Goal: Transaction & Acquisition: Book appointment/travel/reservation

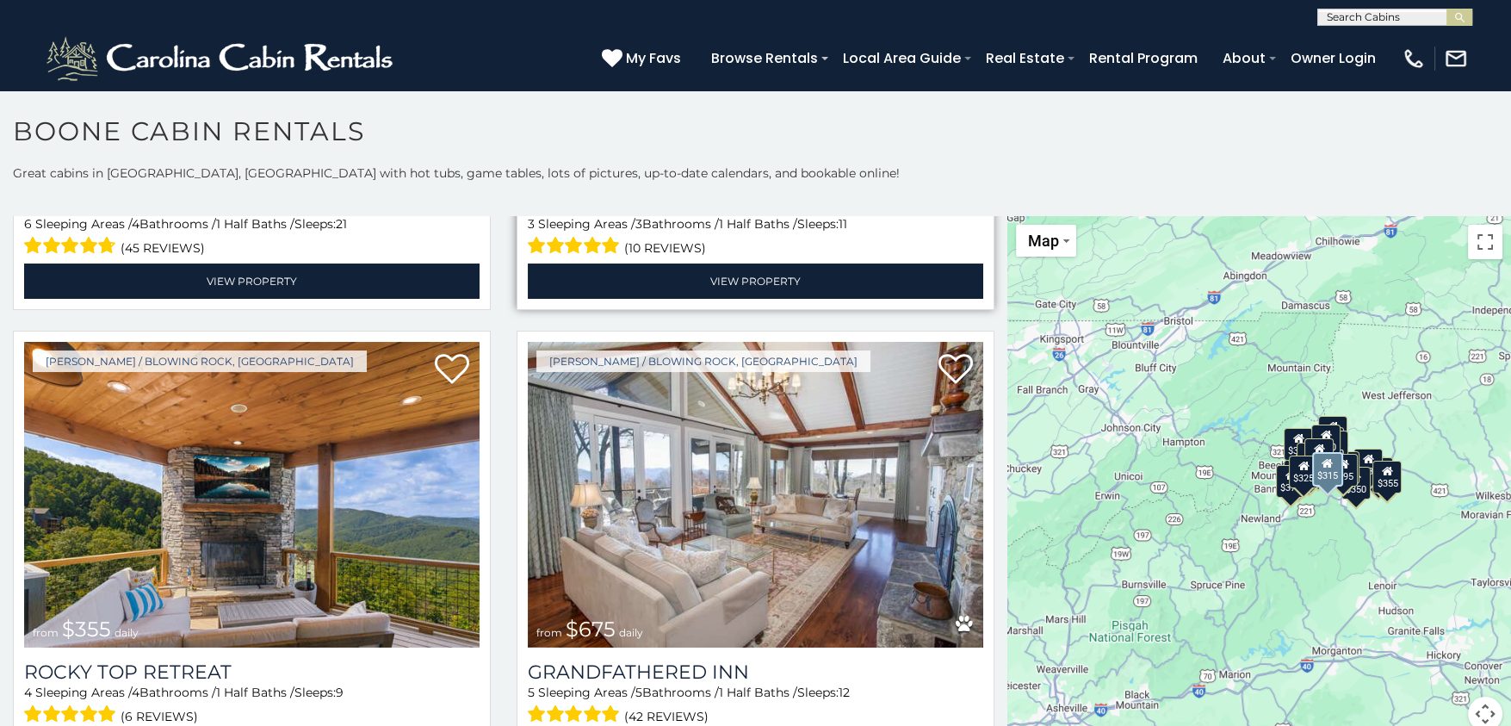
scroll to position [947, 0]
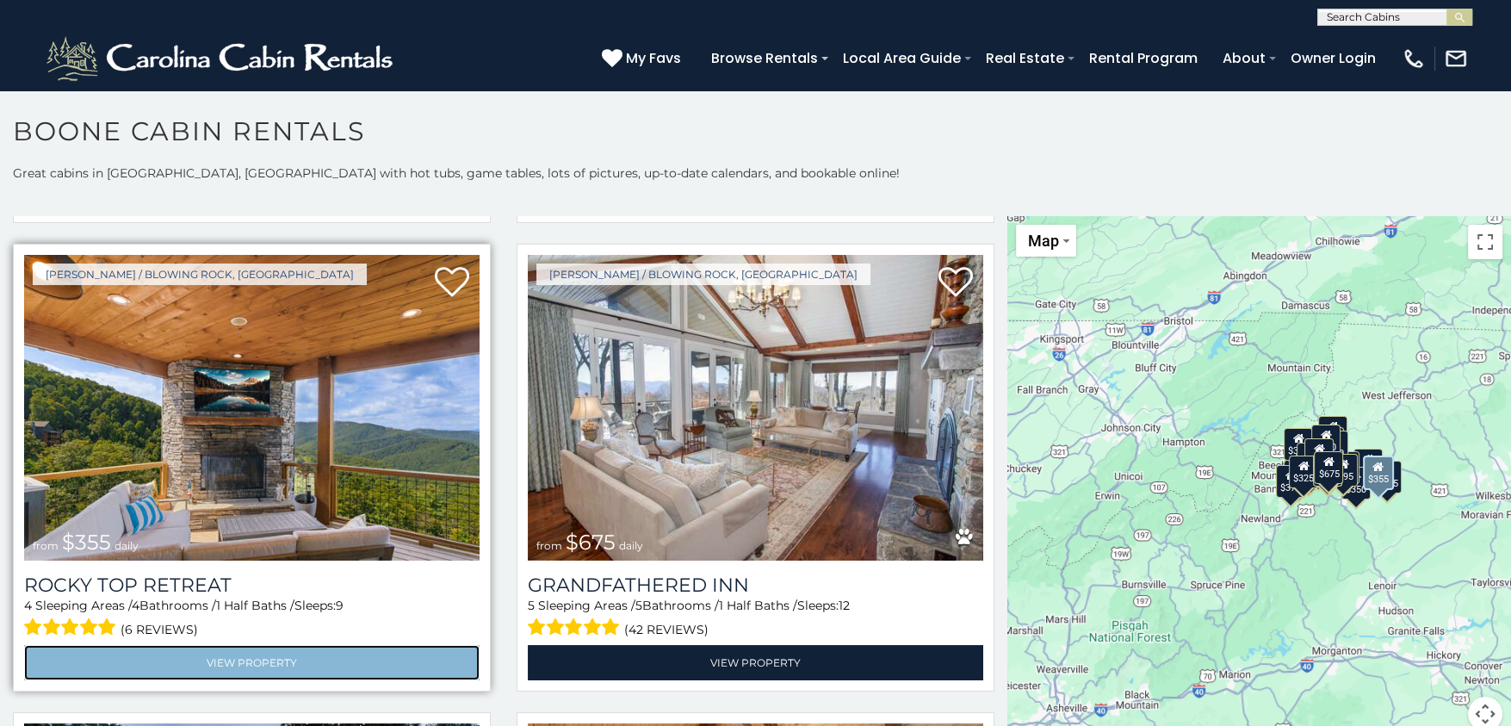
click at [236, 645] on link "View Property" at bounding box center [251, 662] width 455 height 35
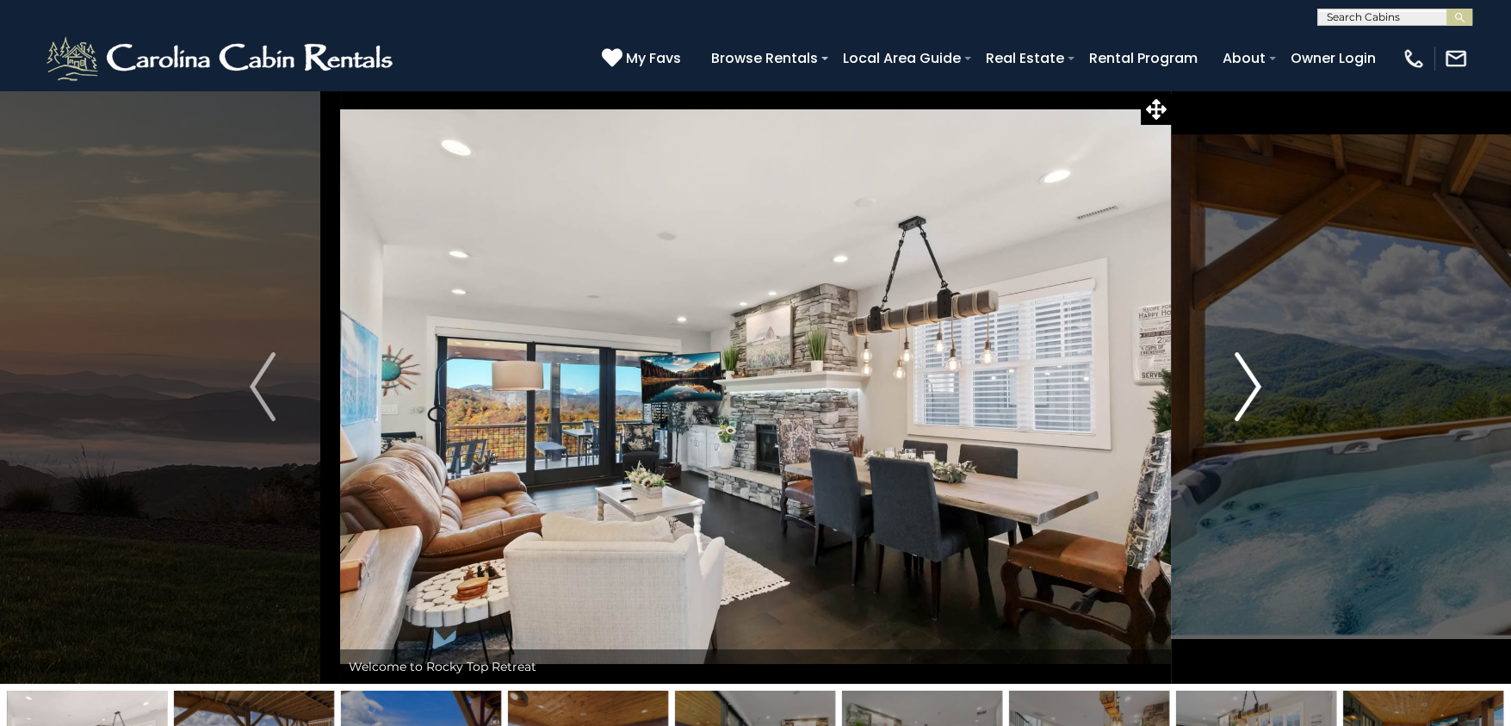
click at [1248, 384] on img "Next" at bounding box center [1248, 386] width 26 height 69
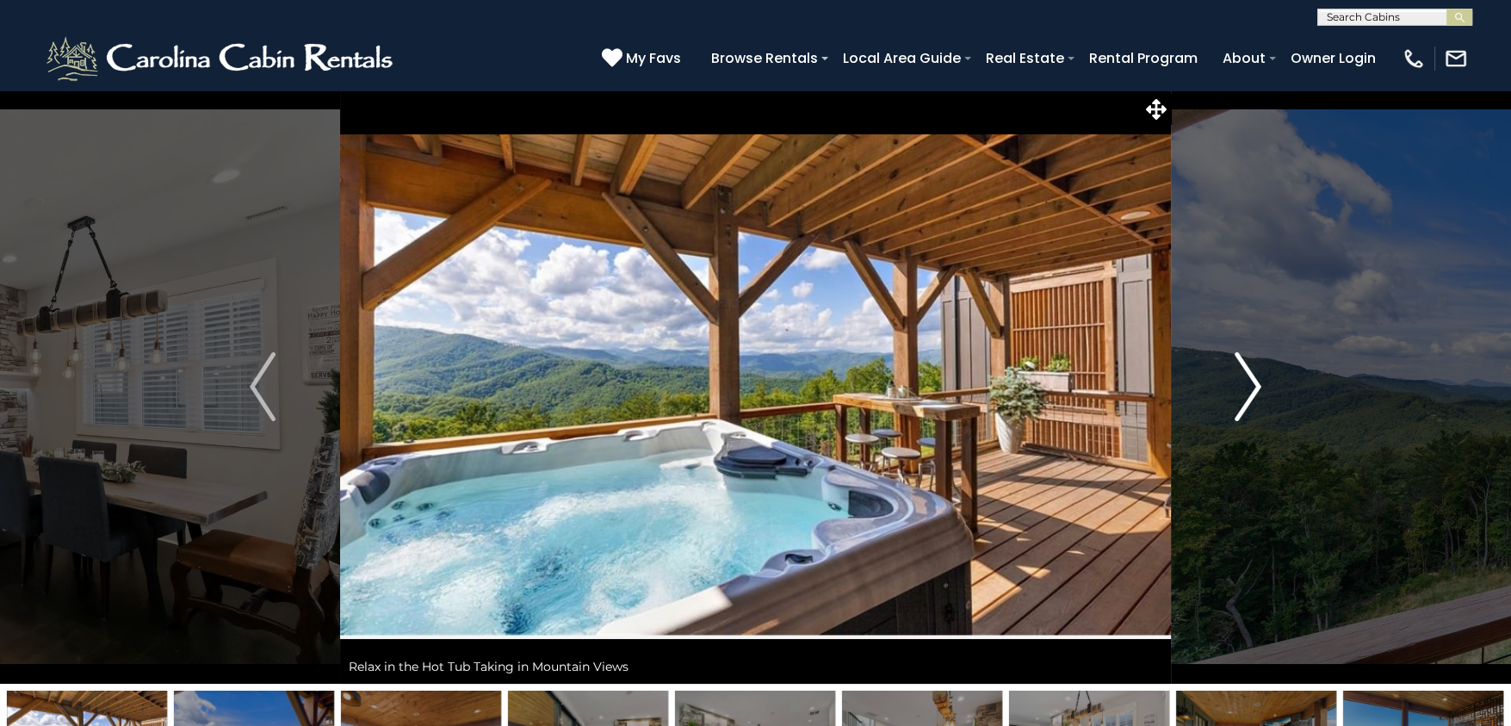
click at [1248, 385] on img "Next" at bounding box center [1248, 386] width 26 height 69
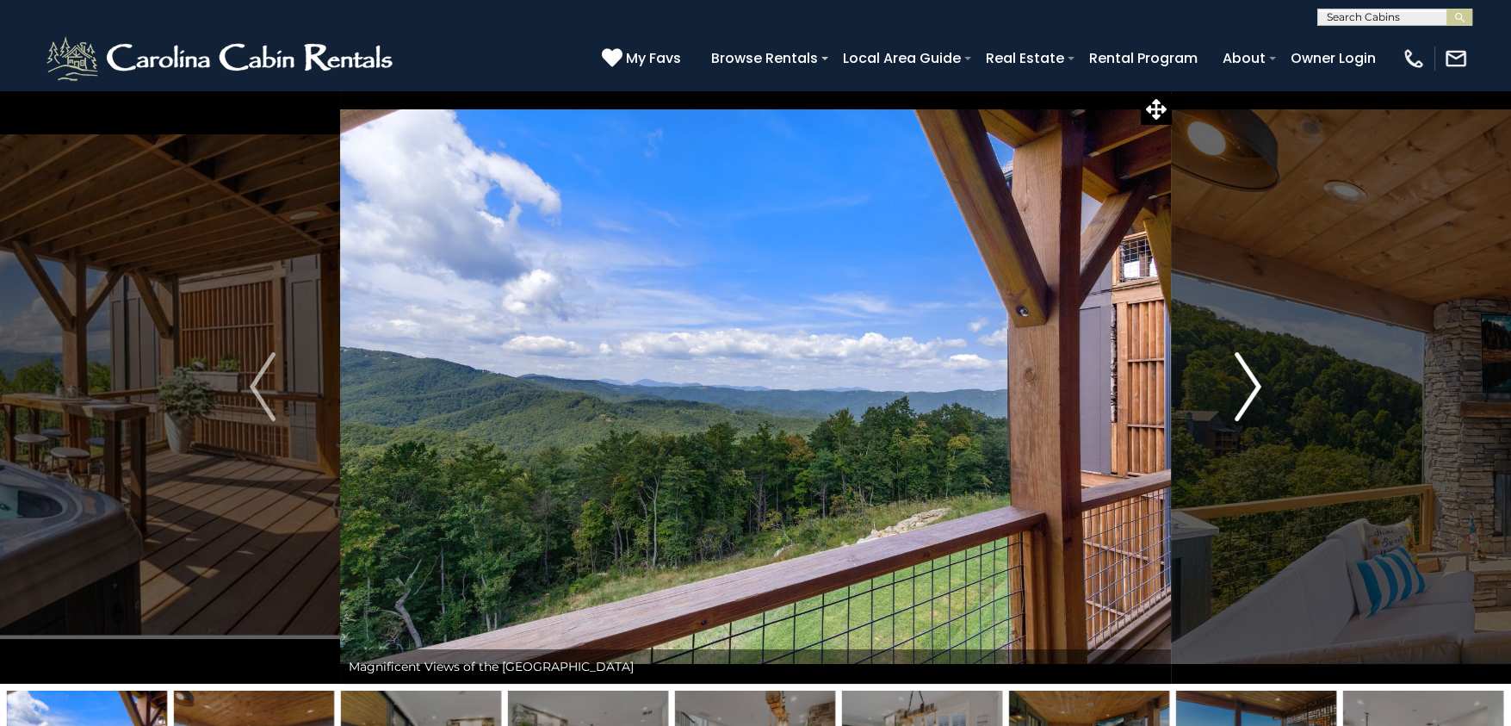
click at [1248, 385] on img "Next" at bounding box center [1248, 386] width 26 height 69
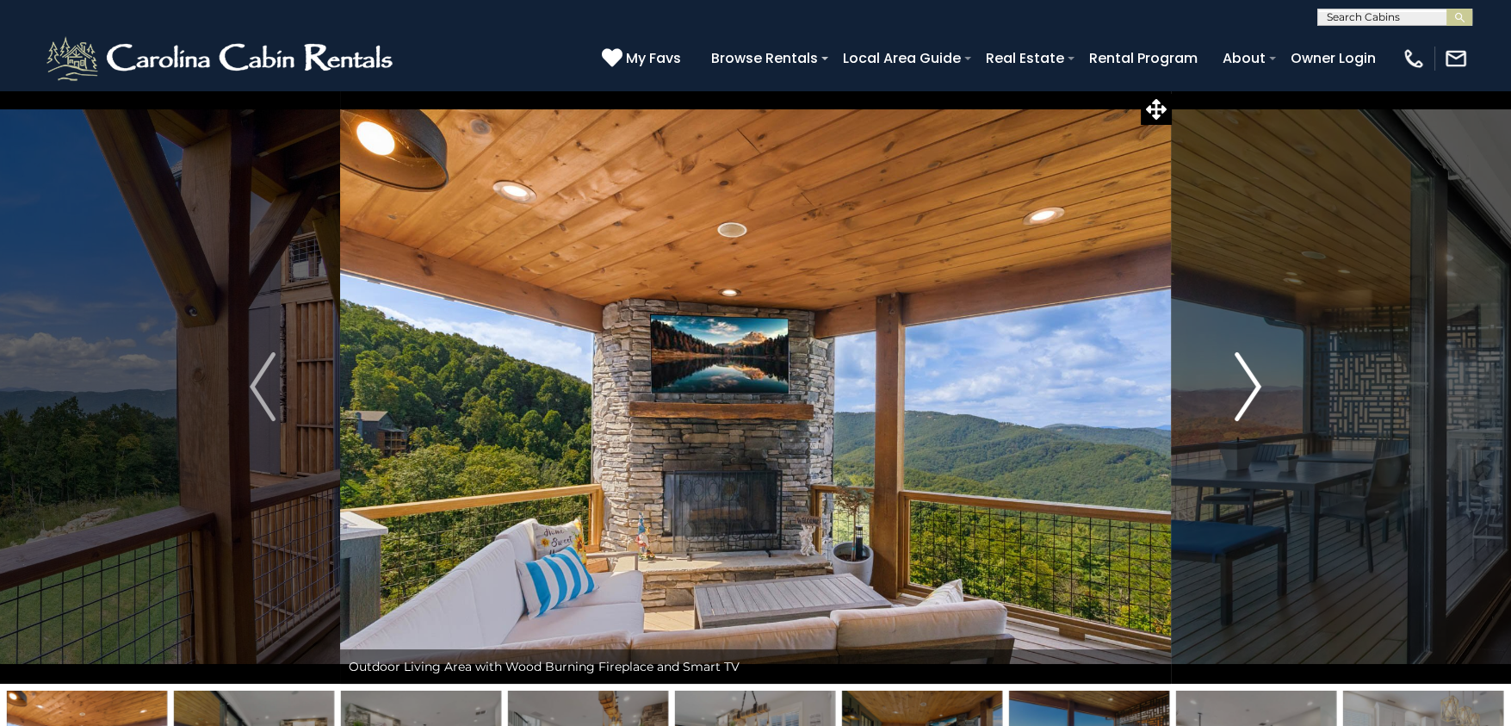
click at [1249, 386] on img "Next" at bounding box center [1248, 386] width 26 height 69
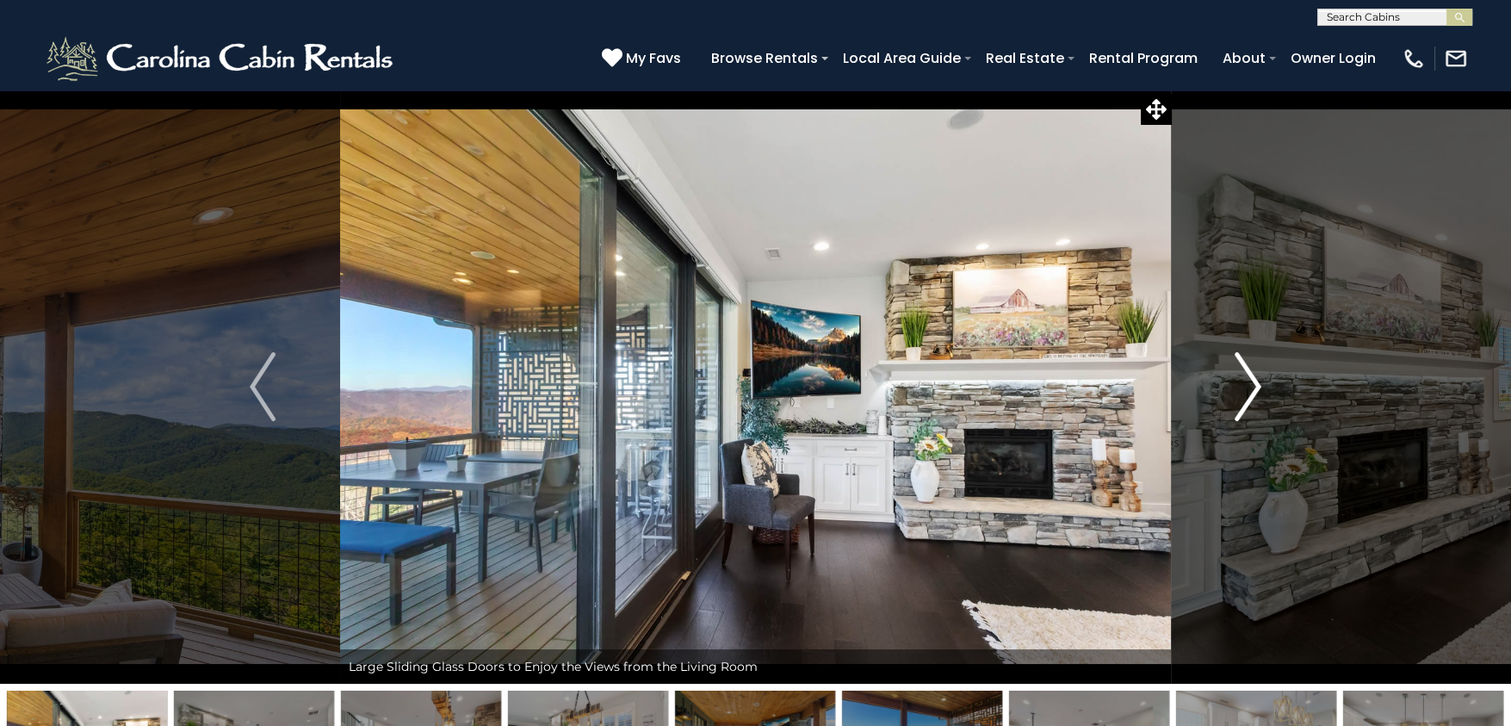
click at [1249, 386] on img "Next" at bounding box center [1248, 386] width 26 height 69
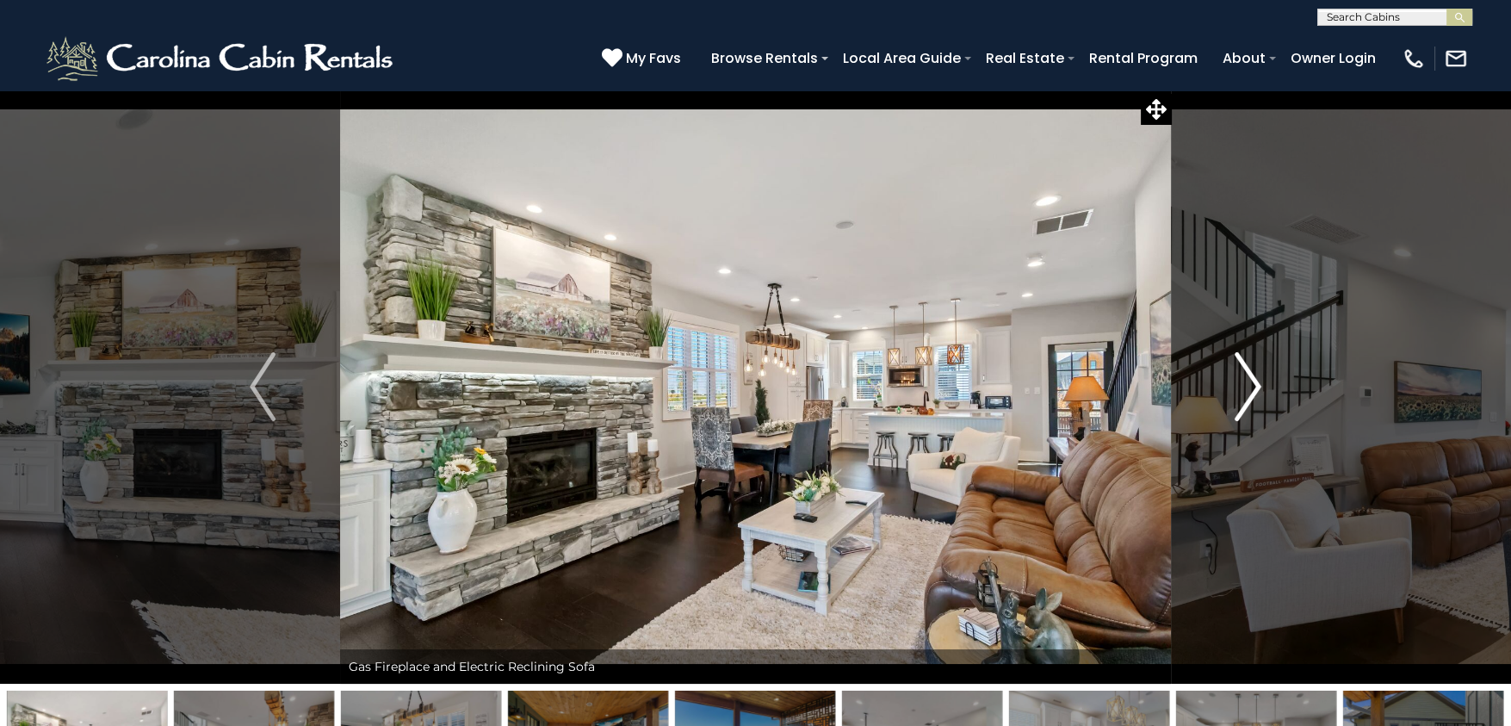
click at [1250, 386] on img "Next" at bounding box center [1248, 386] width 26 height 69
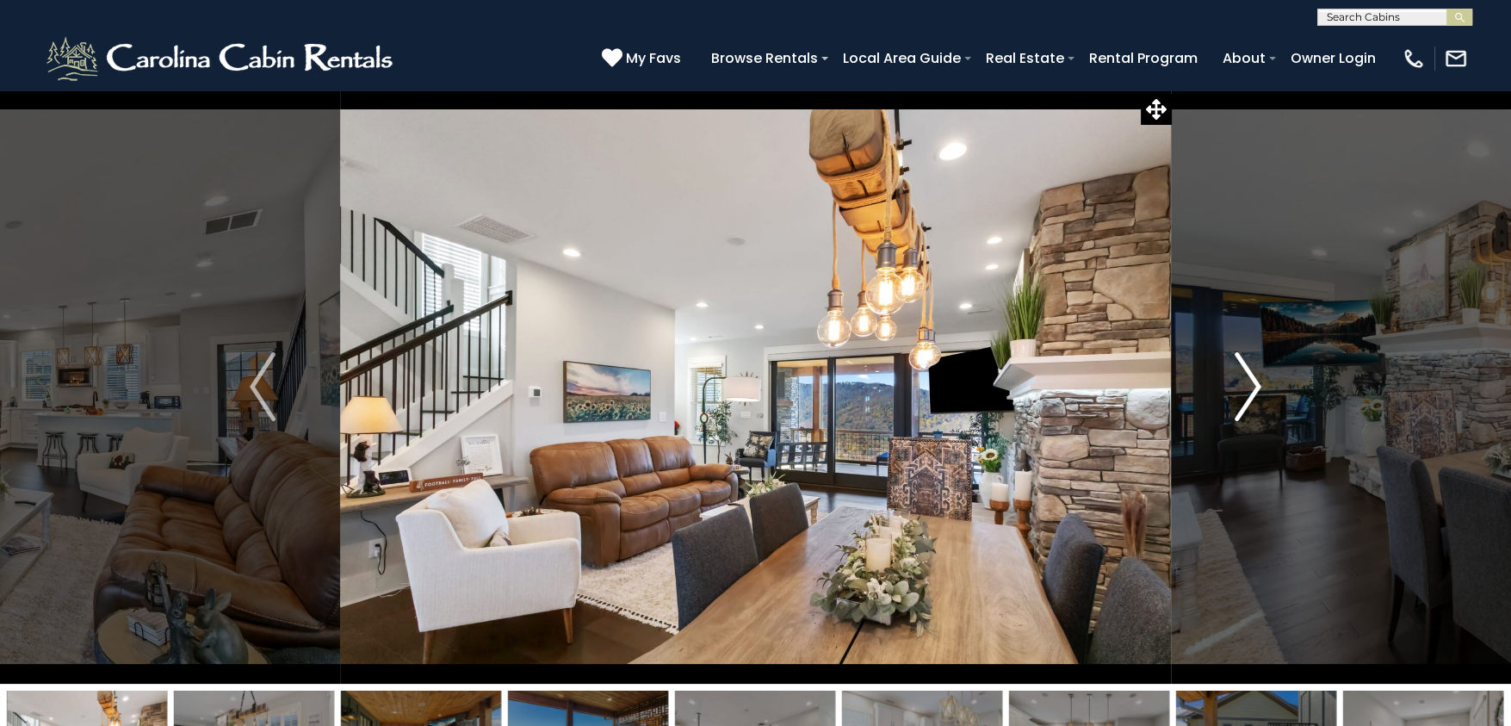
click at [1250, 386] on img "Next" at bounding box center [1248, 386] width 26 height 69
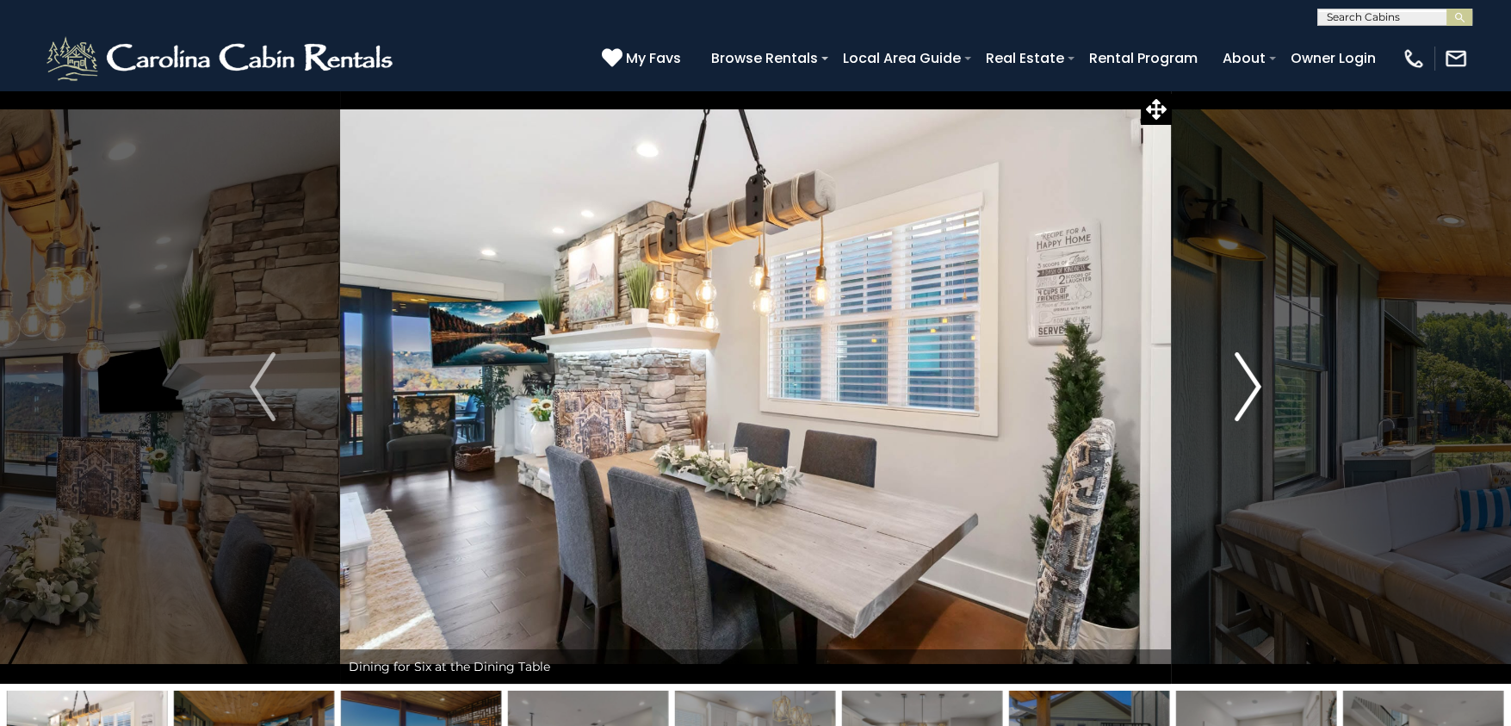
click at [1250, 386] on img "Next" at bounding box center [1248, 386] width 26 height 69
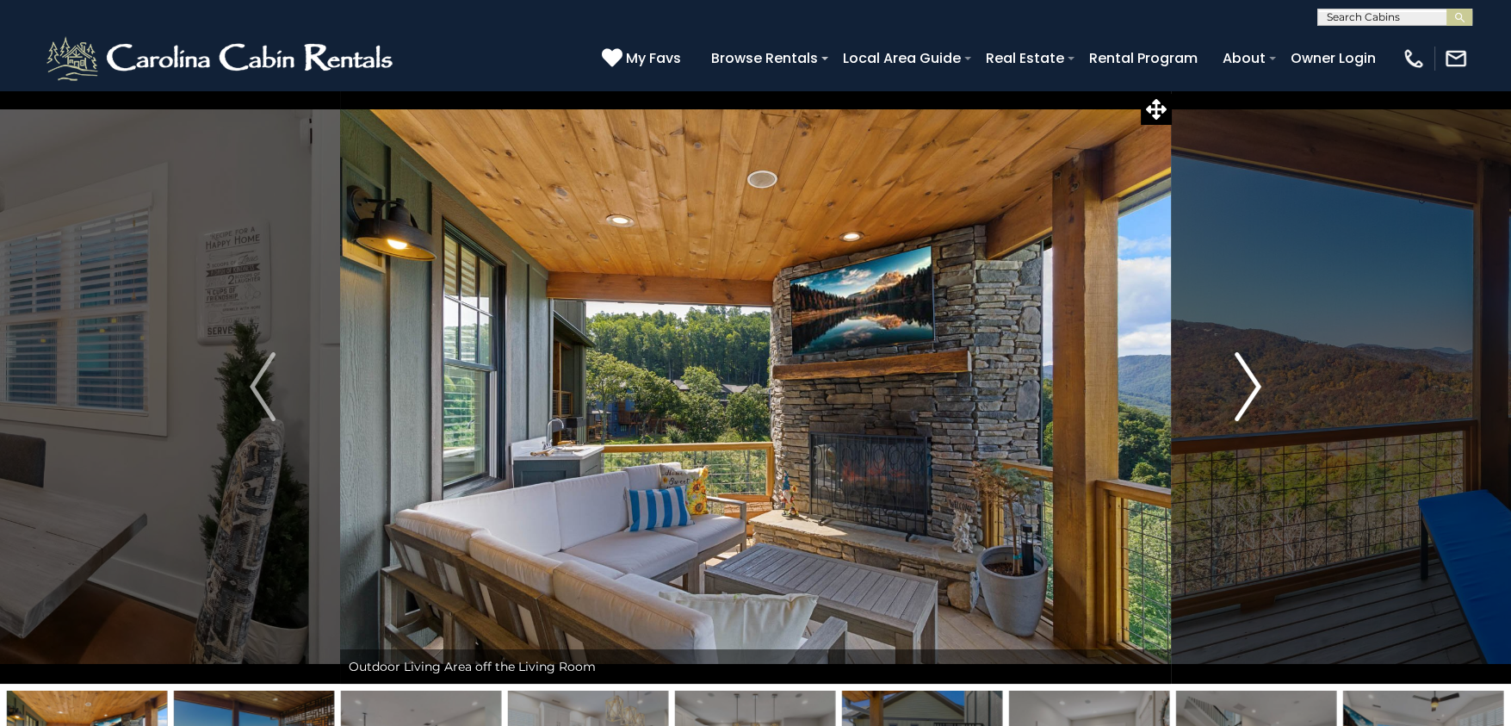
click at [1254, 385] on img "Next" at bounding box center [1248, 386] width 26 height 69
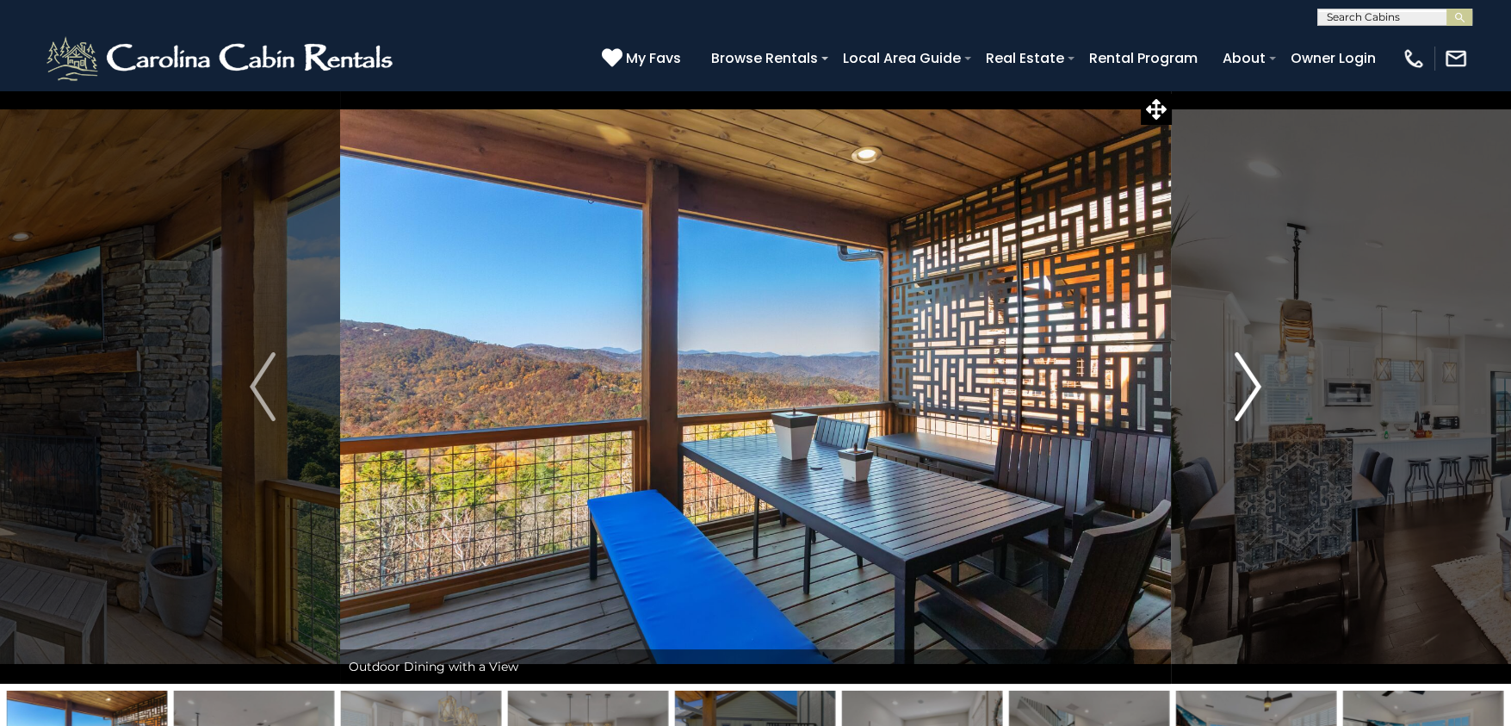
click at [1258, 380] on img "Next" at bounding box center [1248, 386] width 26 height 69
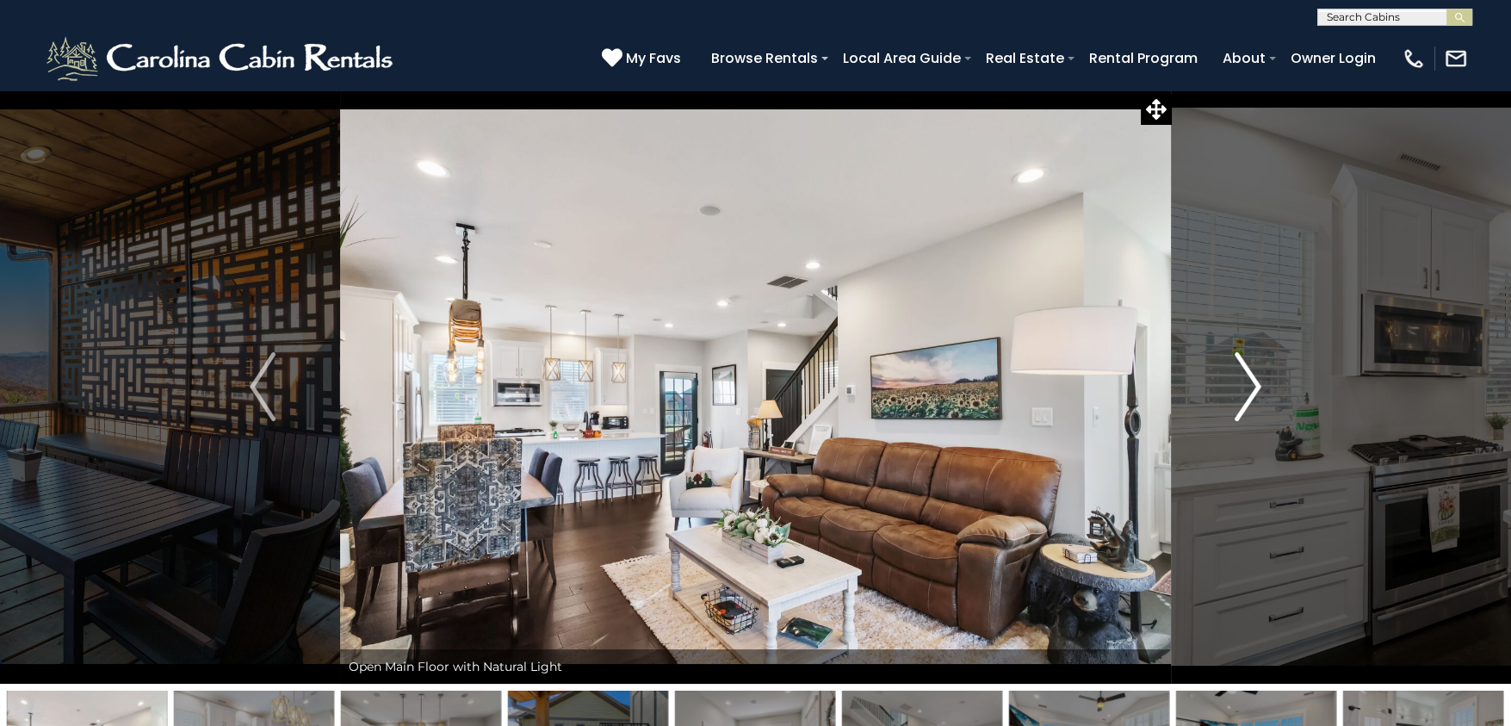
click at [1258, 380] on img "Next" at bounding box center [1248, 386] width 26 height 69
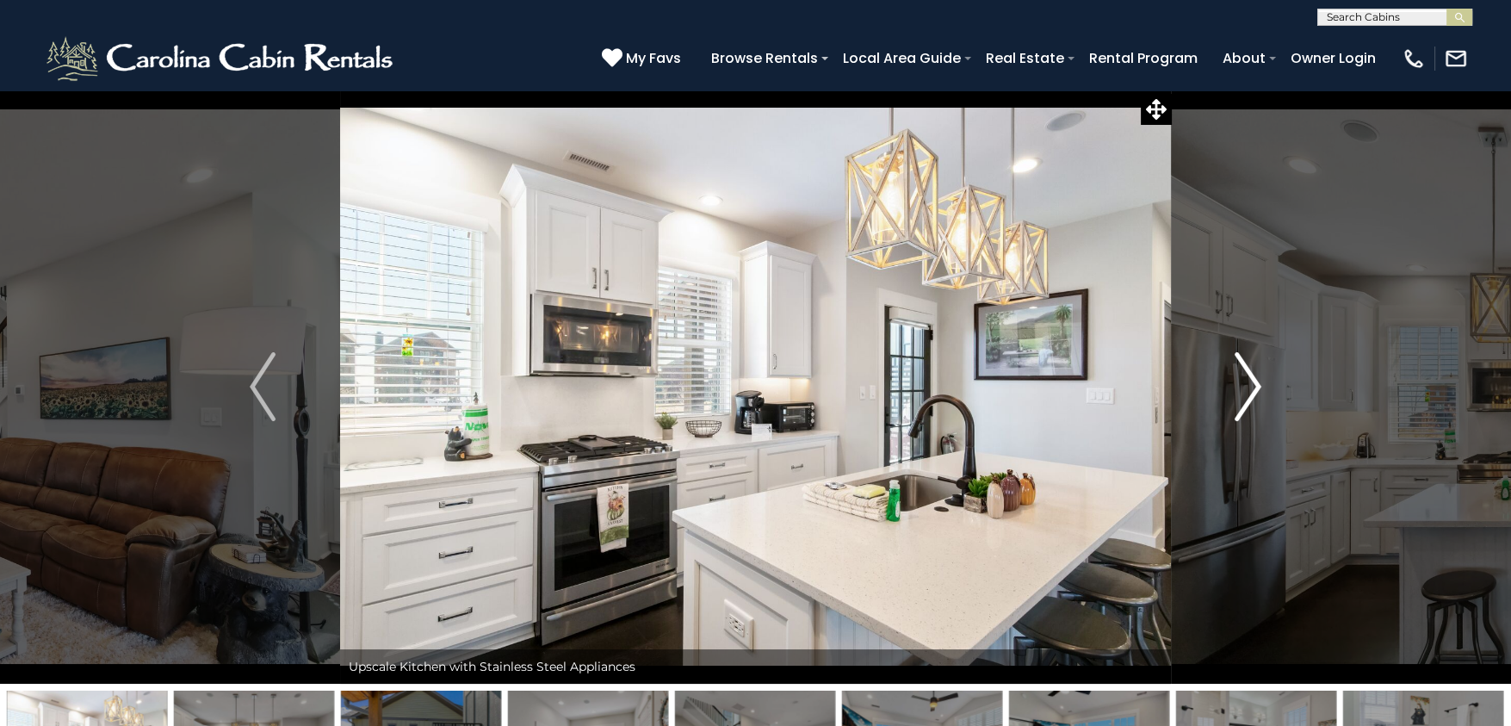
click at [1258, 380] on img "Next" at bounding box center [1248, 386] width 26 height 69
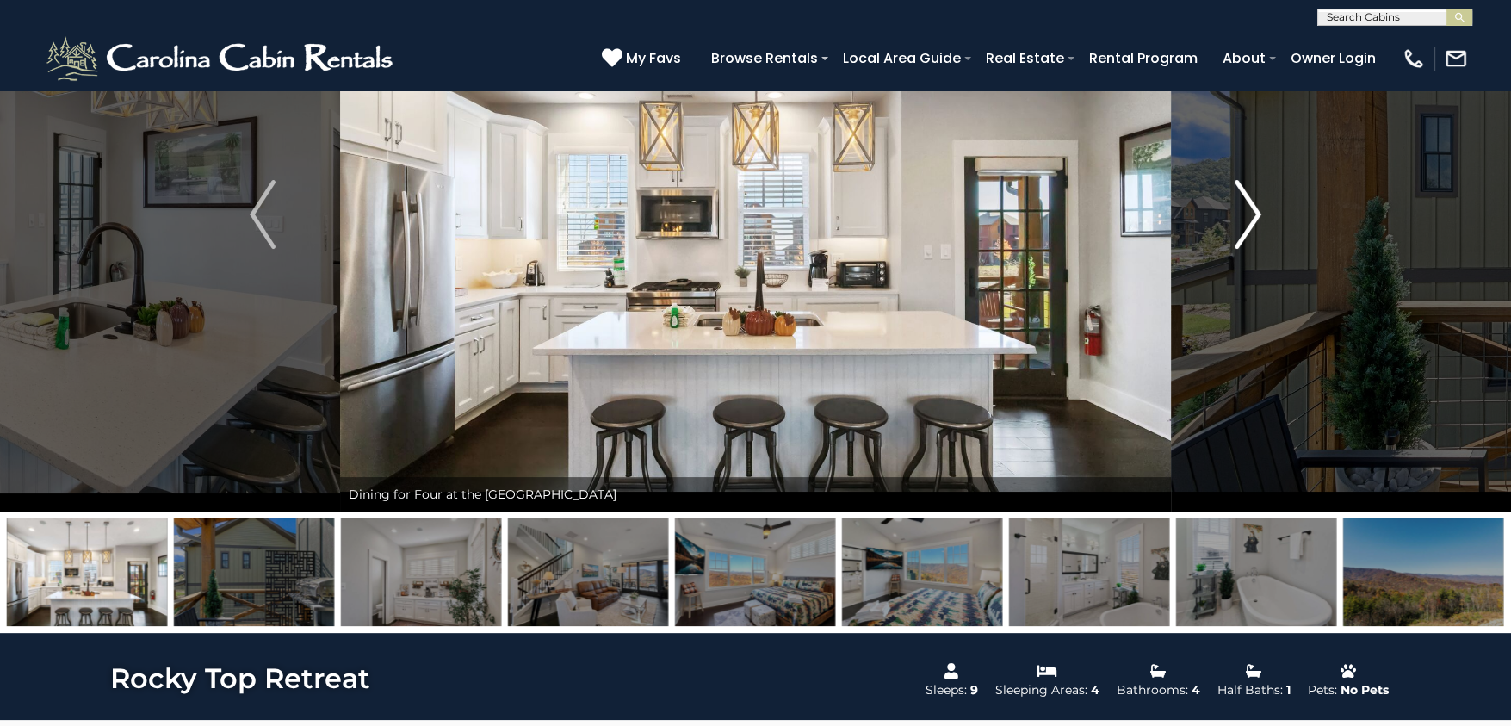
scroll to position [258, 0]
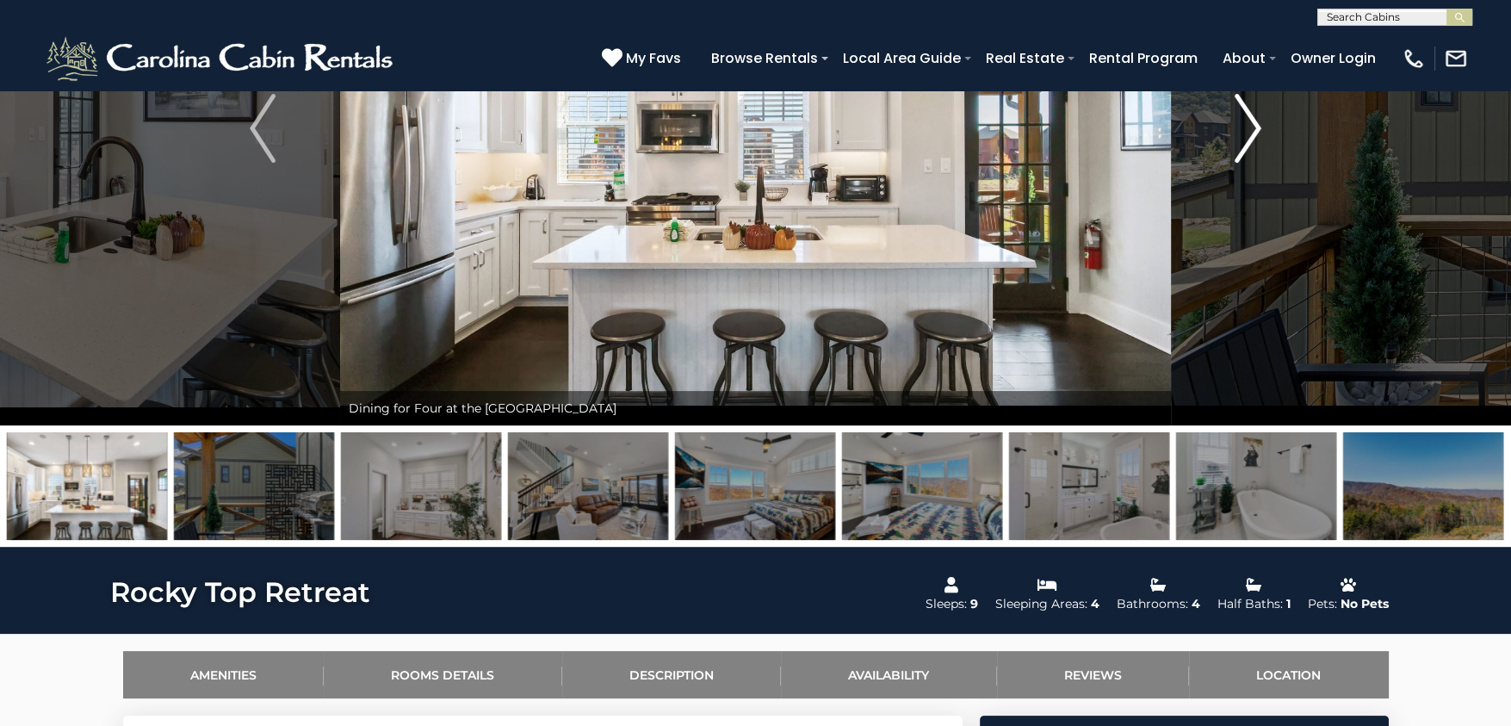
click at [1239, 132] on img "Next" at bounding box center [1248, 128] width 26 height 69
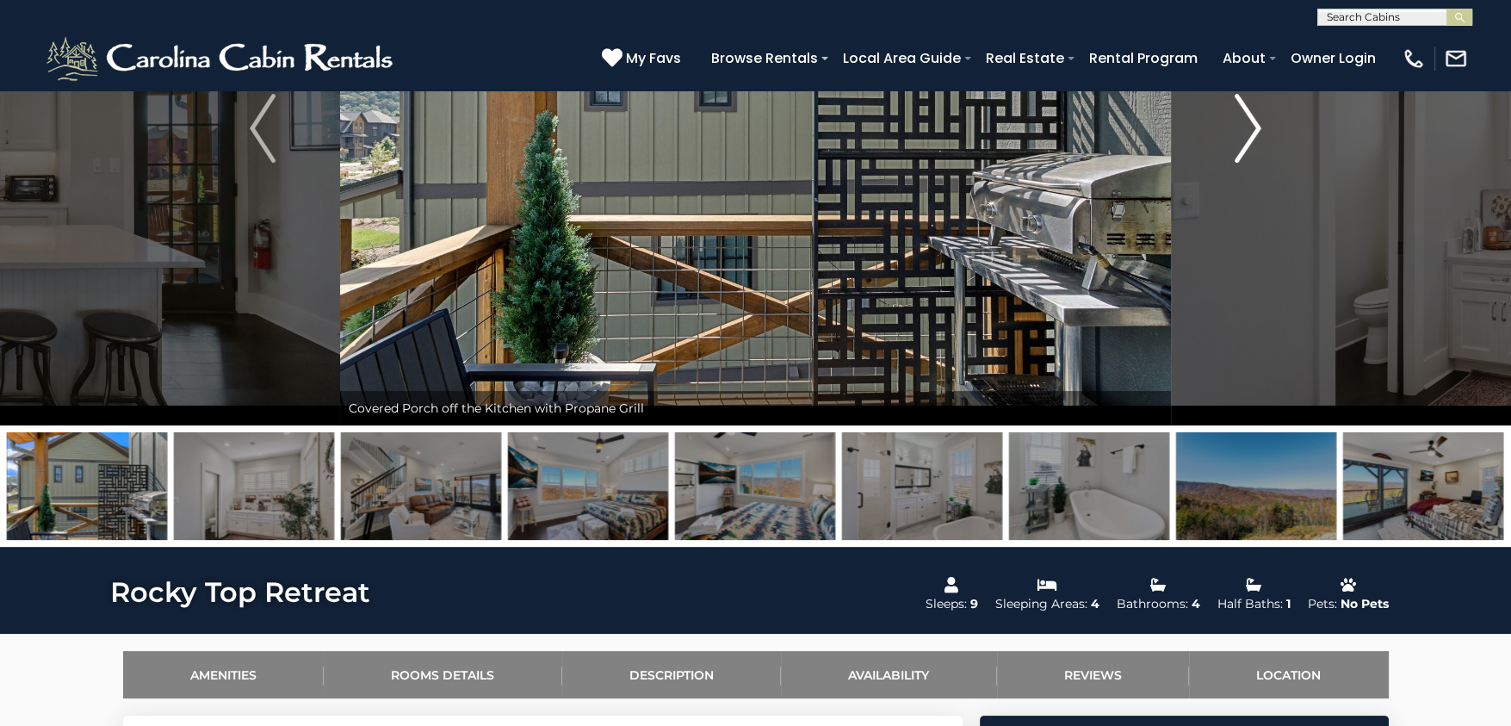
click at [1239, 132] on img "Next" at bounding box center [1248, 128] width 26 height 69
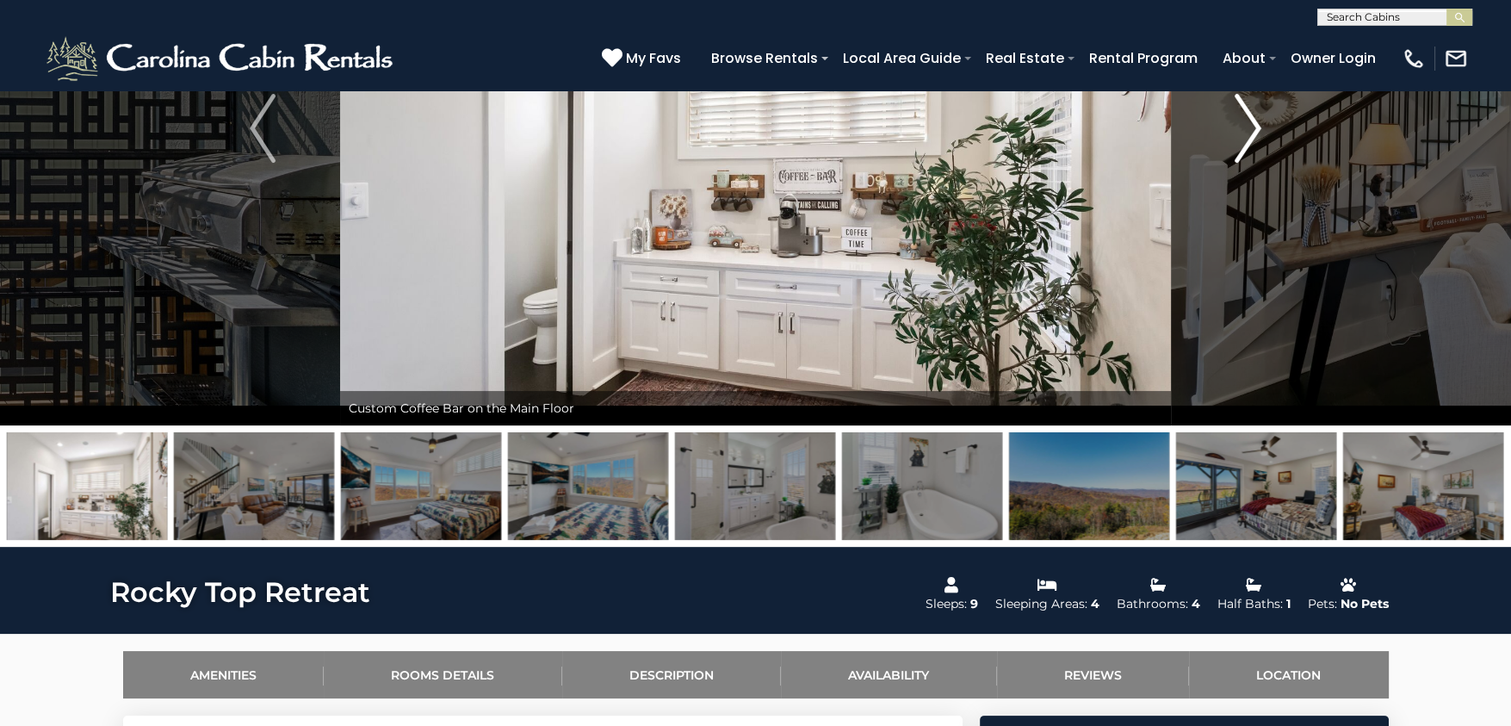
click at [1239, 132] on img "Next" at bounding box center [1248, 128] width 26 height 69
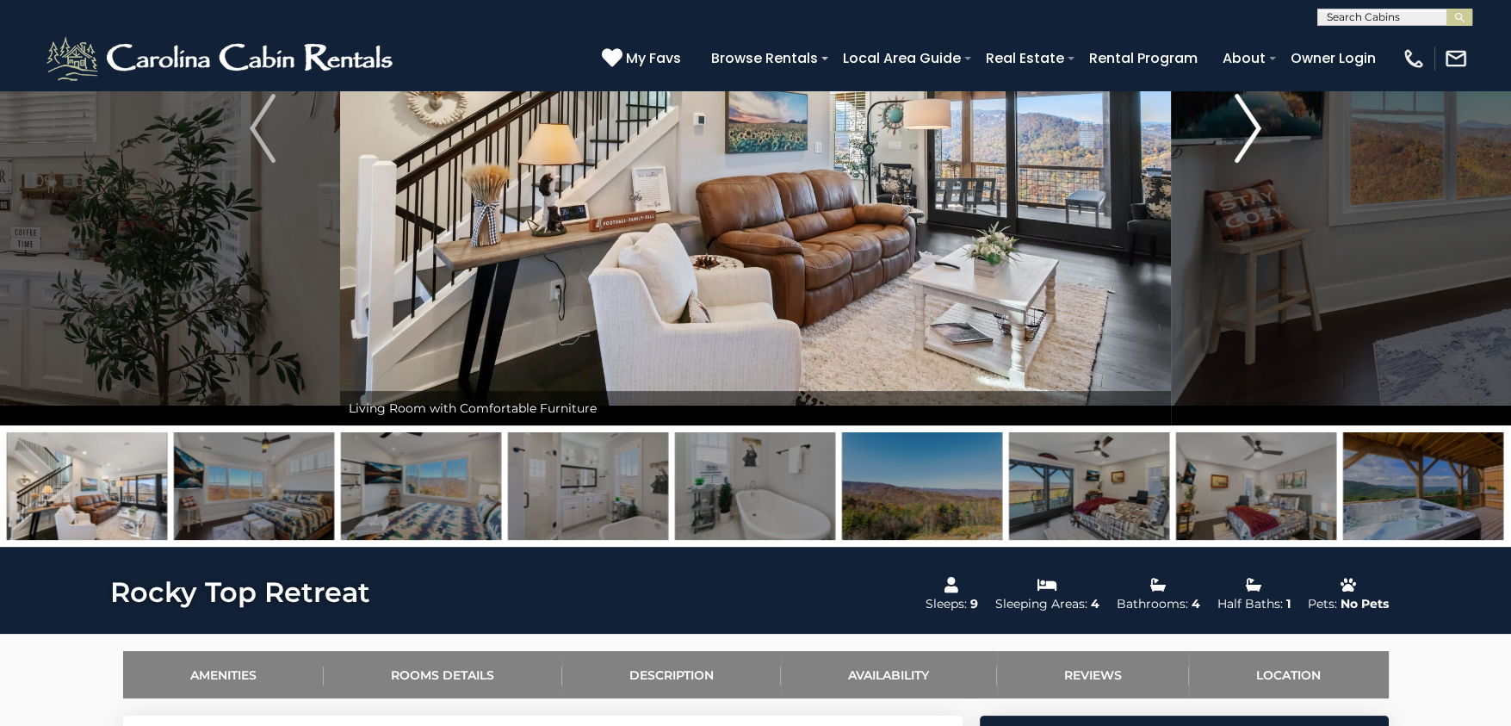
scroll to position [172, 0]
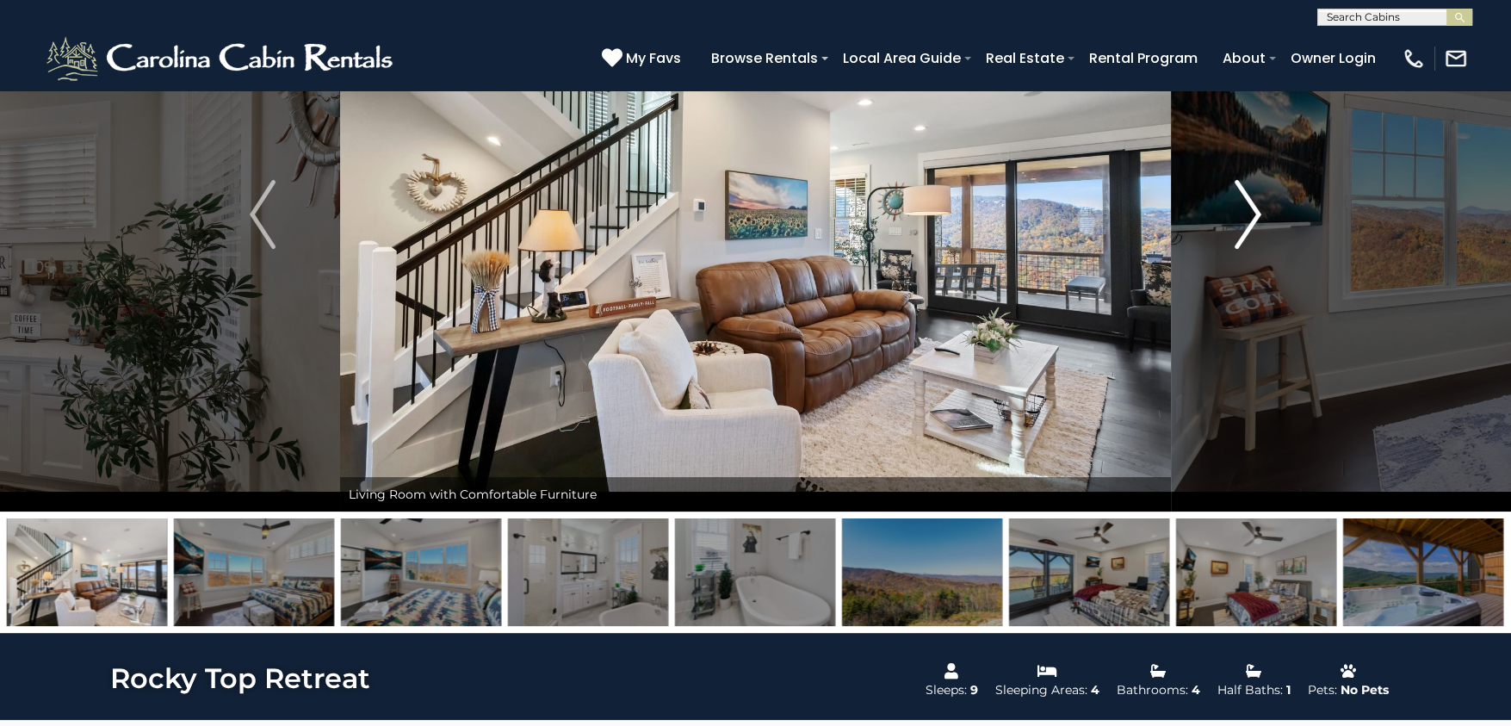
click at [1256, 219] on img "Next" at bounding box center [1248, 214] width 26 height 69
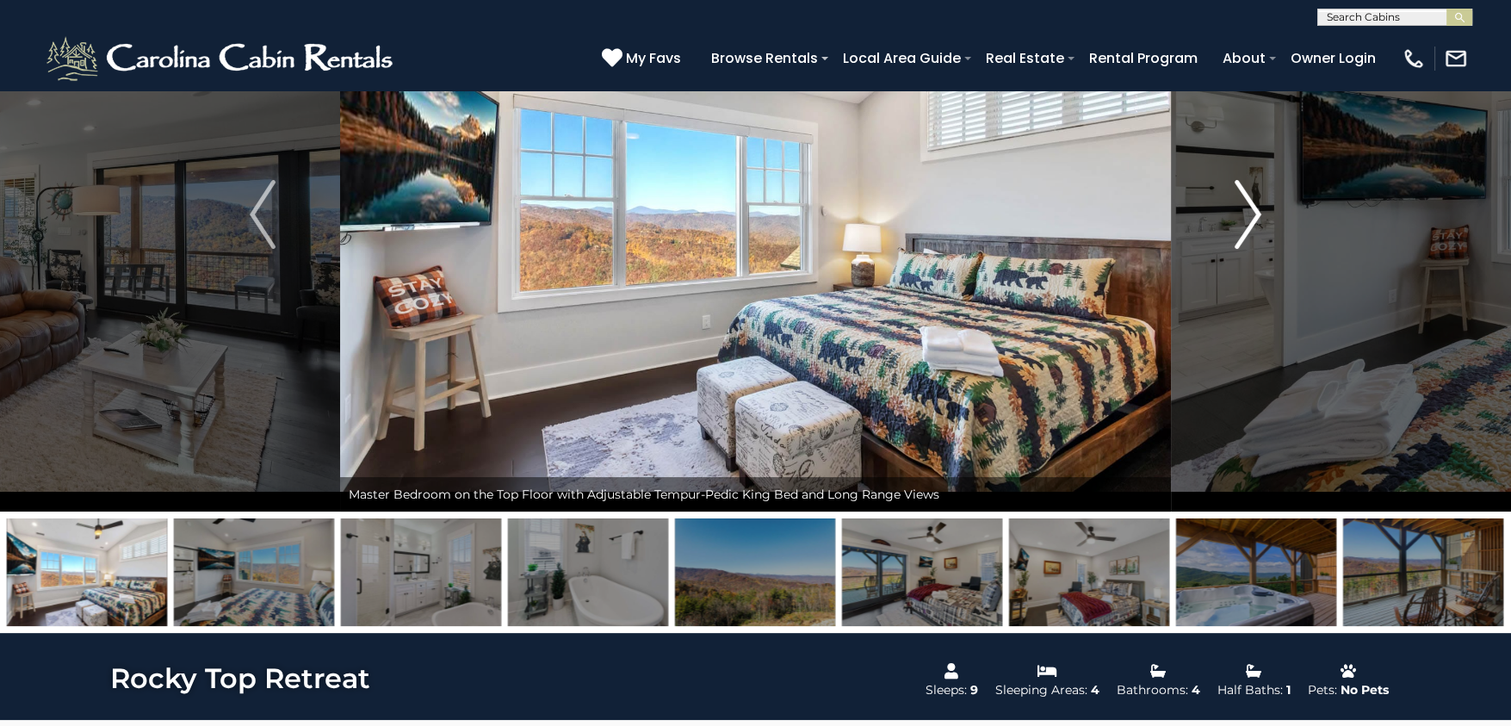
click at [1256, 219] on img "Next" at bounding box center [1248, 214] width 26 height 69
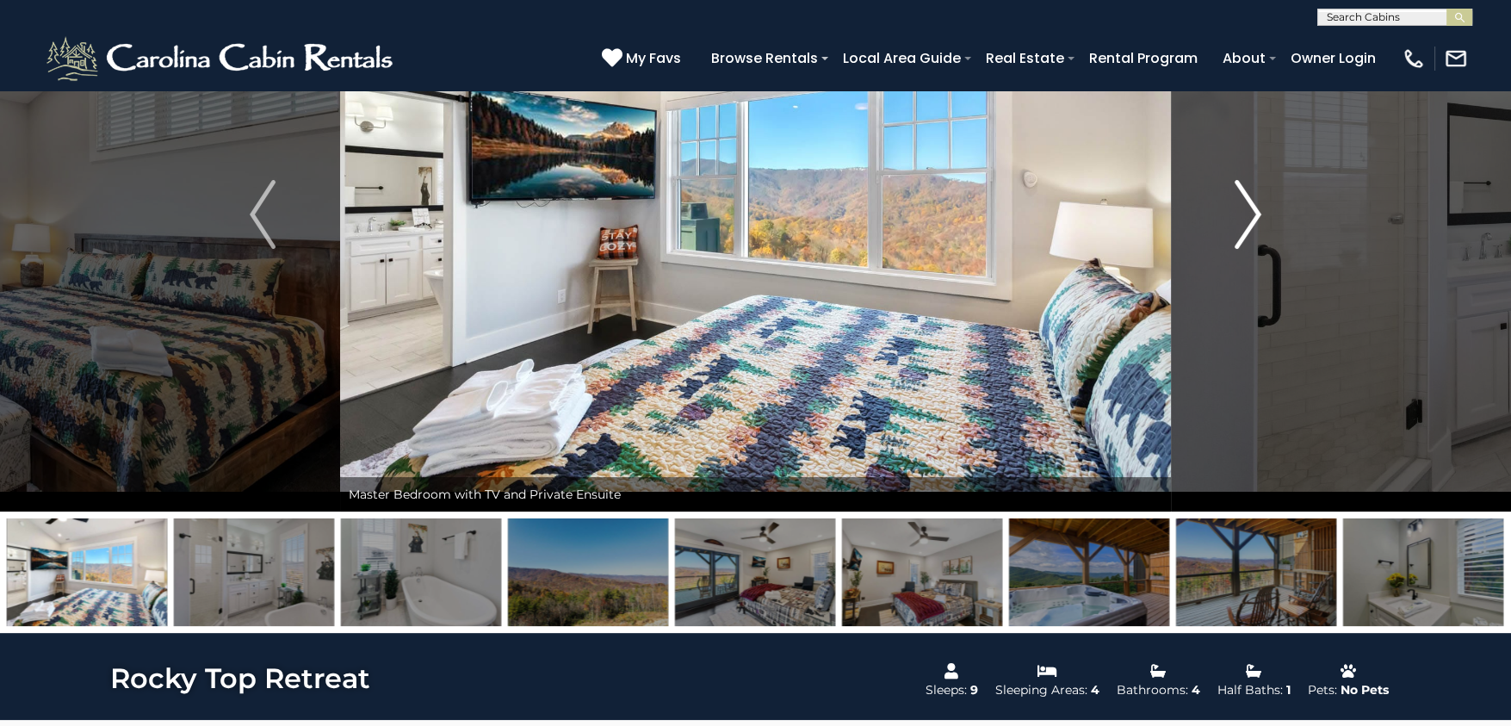
click at [1256, 219] on img "Next" at bounding box center [1248, 214] width 26 height 69
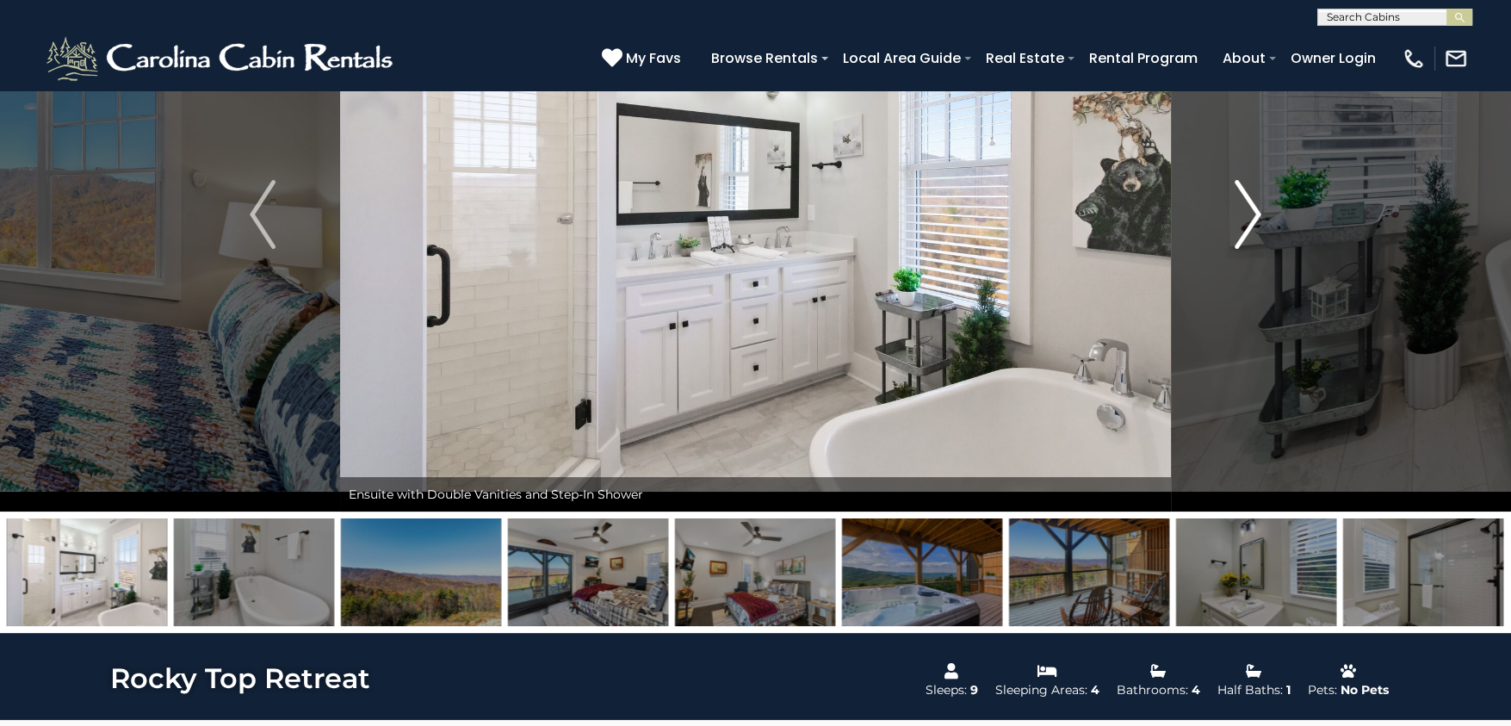
click at [1256, 219] on img "Next" at bounding box center [1248, 214] width 26 height 69
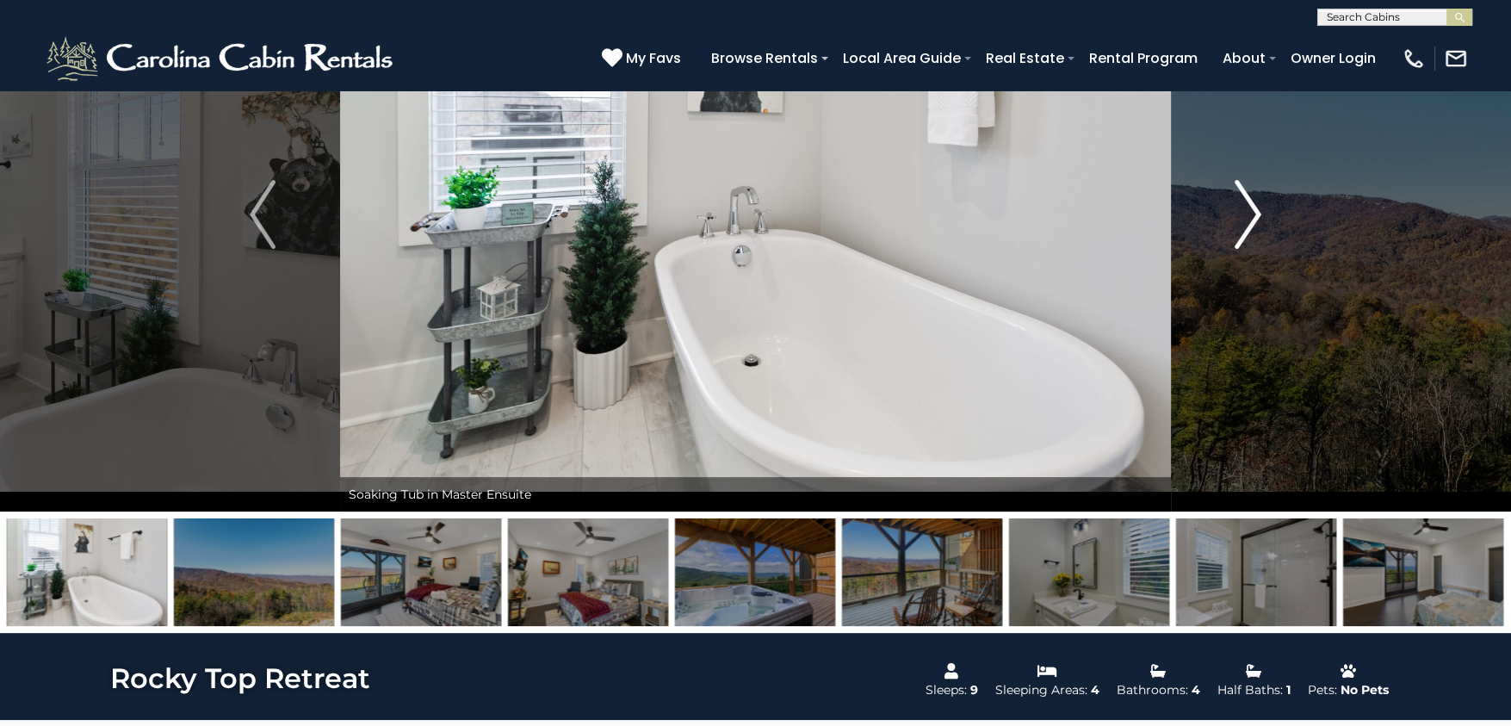
click at [1256, 219] on img "Next" at bounding box center [1248, 214] width 26 height 69
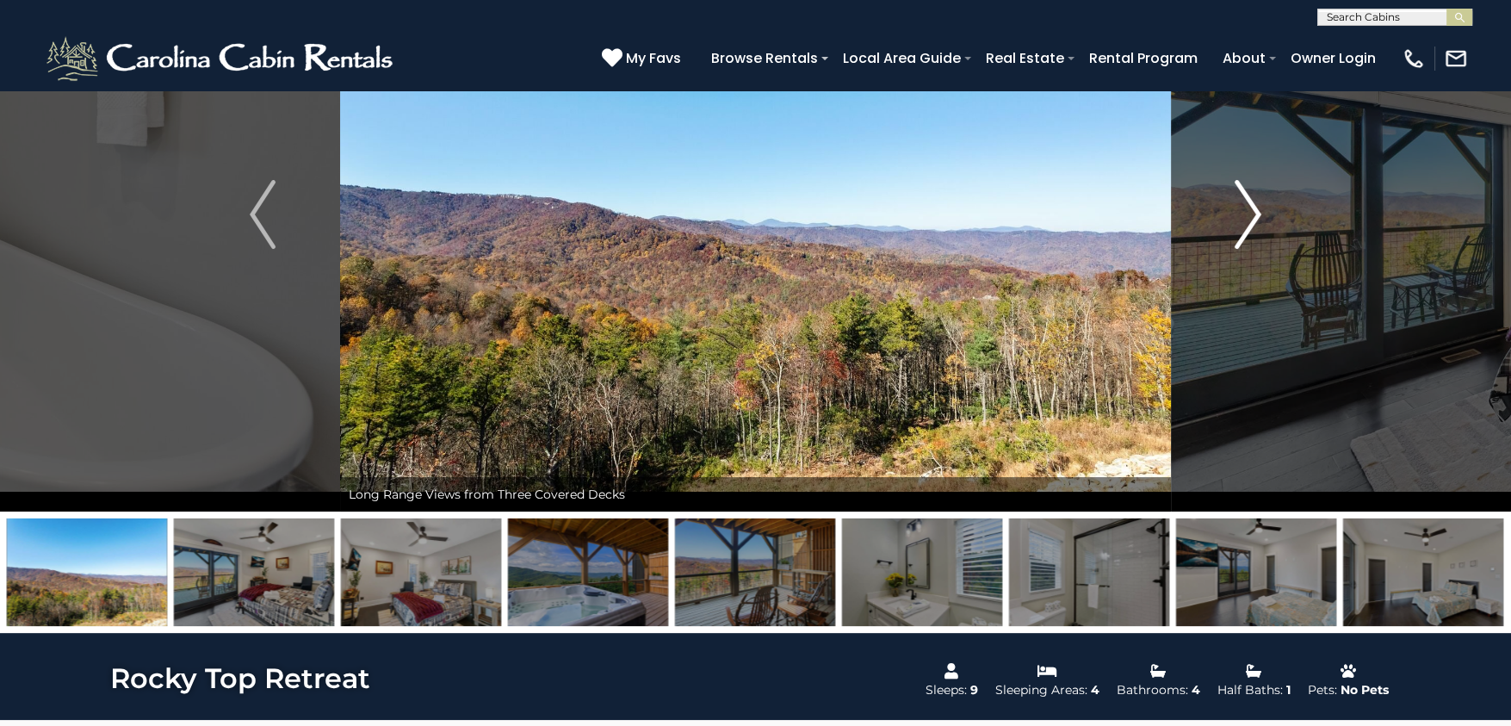
click at [1256, 219] on img "Next" at bounding box center [1248, 214] width 26 height 69
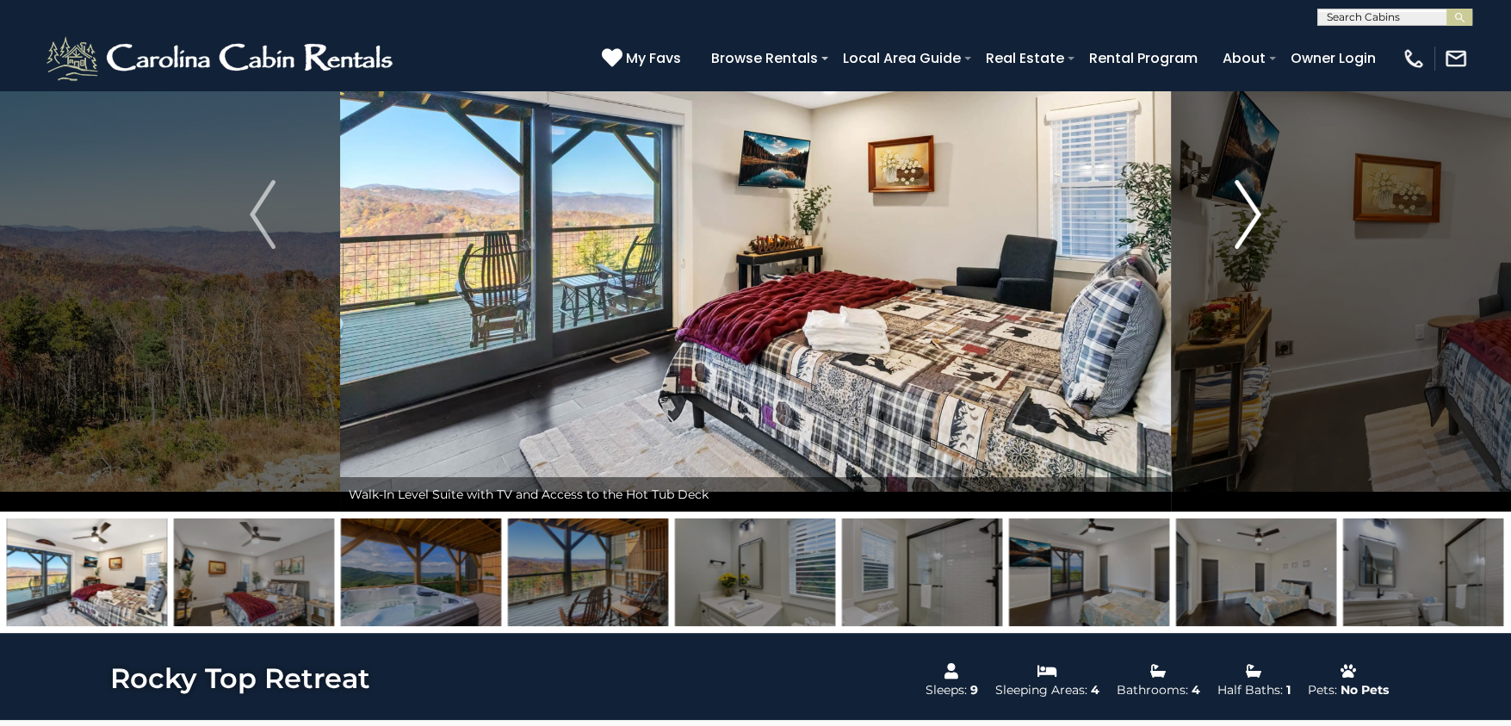
click at [1256, 219] on img "Next" at bounding box center [1248, 214] width 26 height 69
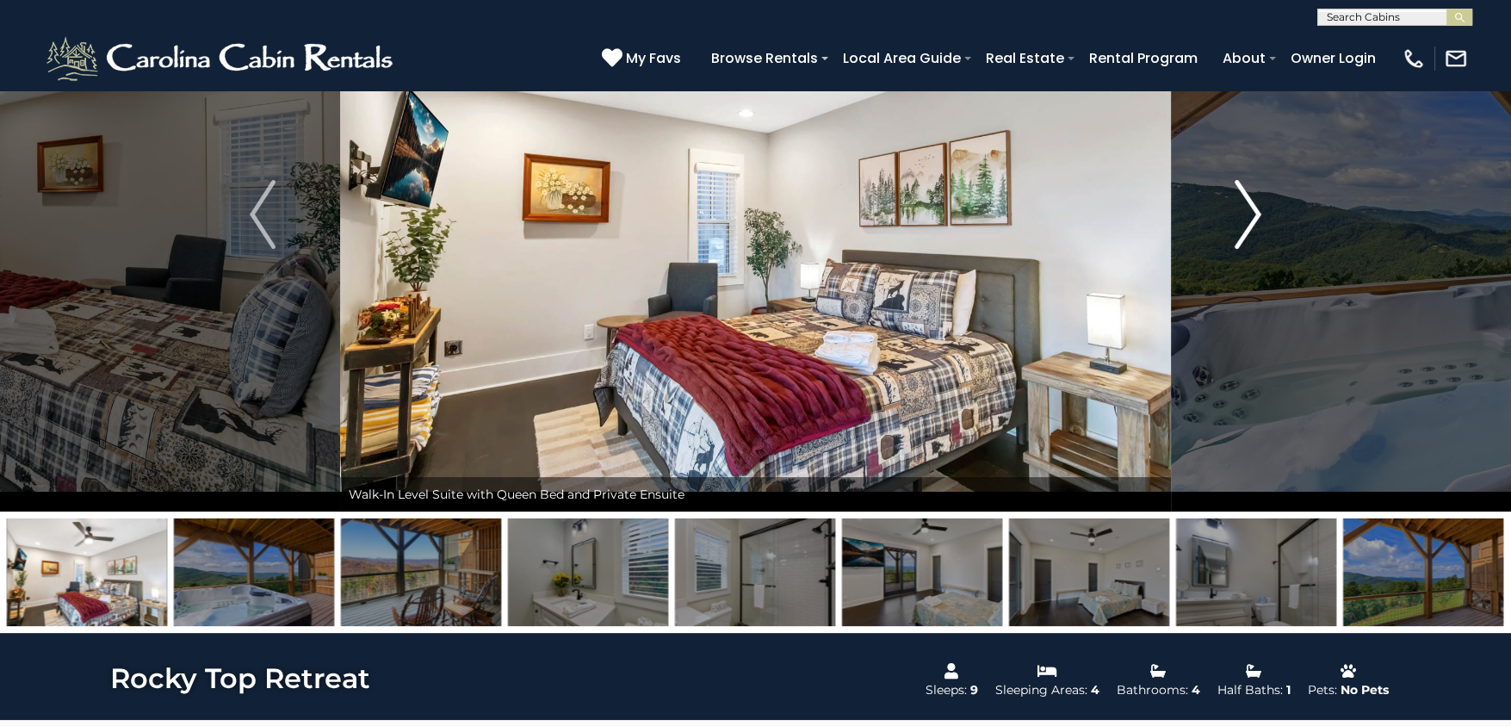
click at [1256, 219] on img "Next" at bounding box center [1248, 214] width 26 height 69
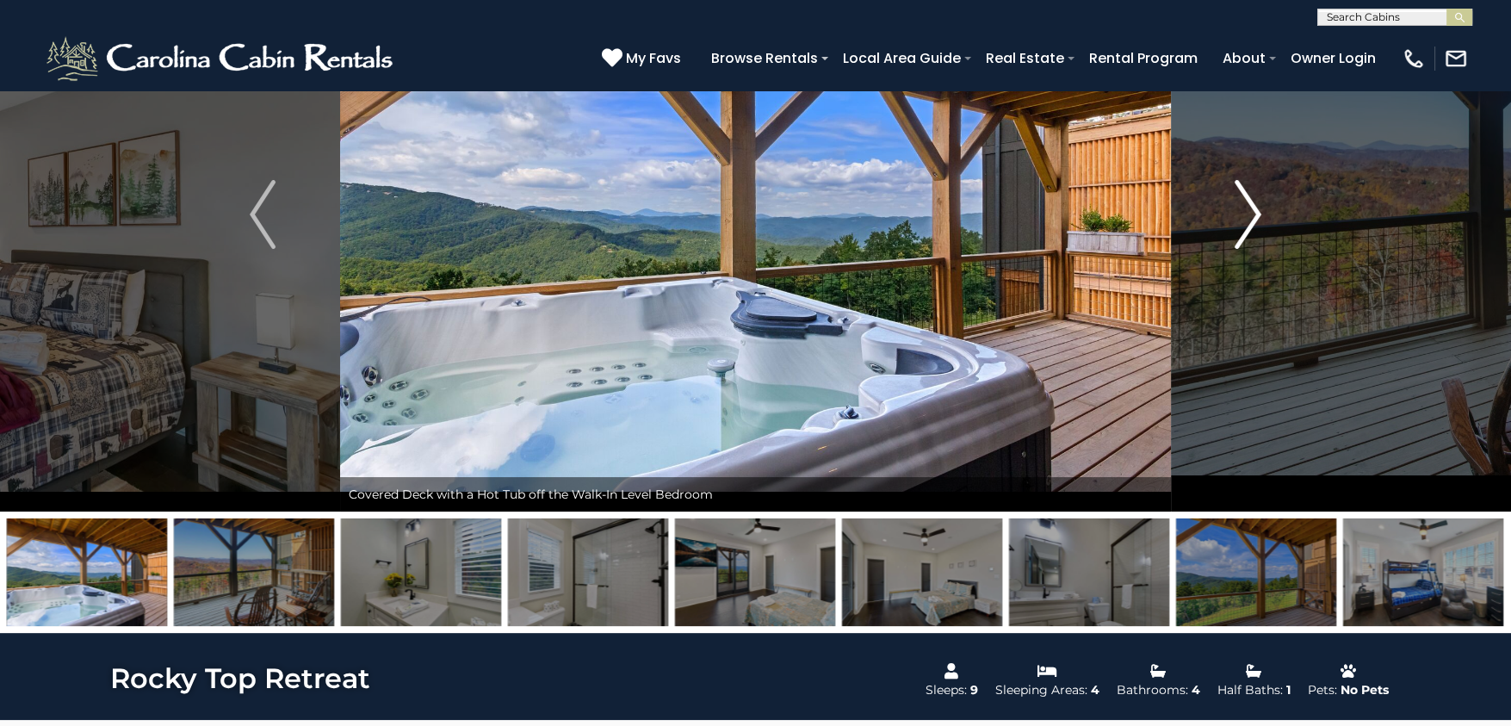
click at [1256, 219] on img "Next" at bounding box center [1248, 214] width 26 height 69
